Goal: Transaction & Acquisition: Download file/media

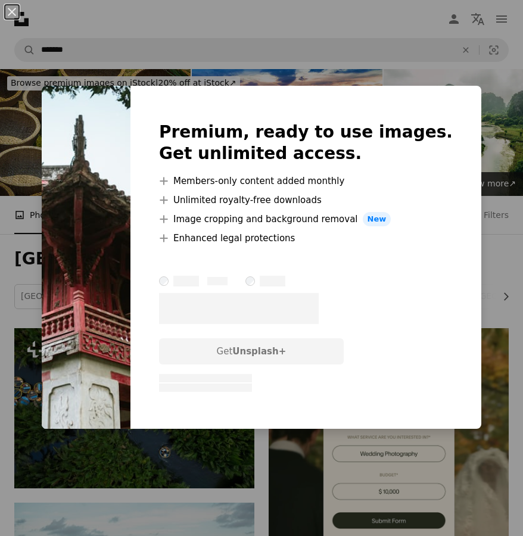
scroll to position [3536, 0]
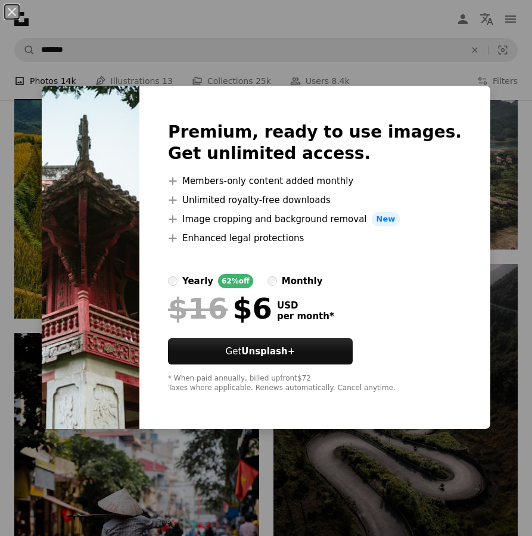
drag, startPoint x: 431, startPoint y: 169, endPoint x: 424, endPoint y: 166, distance: 7.2
click at [431, 167] on div at bounding box center [315, 169] width 294 height 10
click at [114, 339] on img at bounding box center [91, 257] width 98 height 343
click at [342, 61] on div "An X shape Premium, ready to use images. Get unlimited access. A plus sign Memb…" at bounding box center [266, 268] width 532 height 536
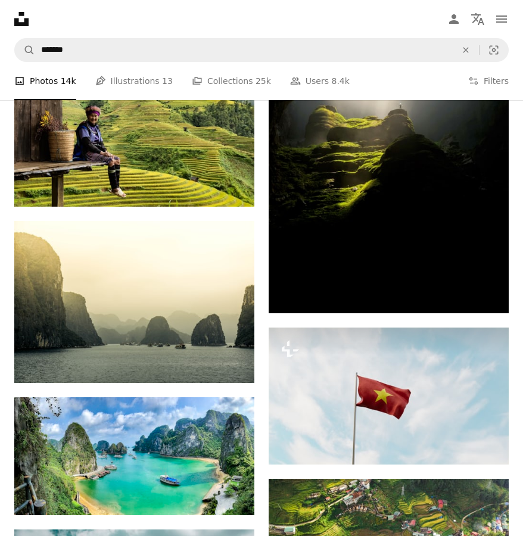
scroll to position [4787, 0]
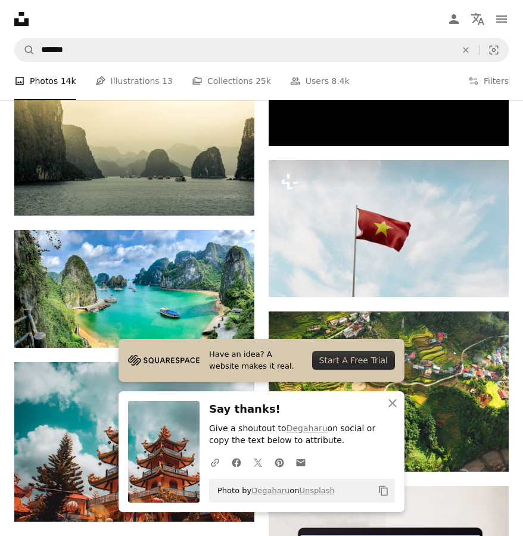
scroll to position [4906, 0]
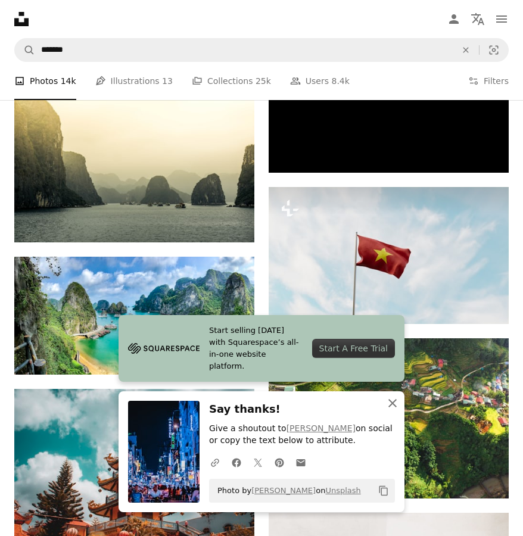
click at [393, 399] on icon "An X shape" at bounding box center [392, 403] width 14 height 14
